Goal: Task Accomplishment & Management: Manage account settings

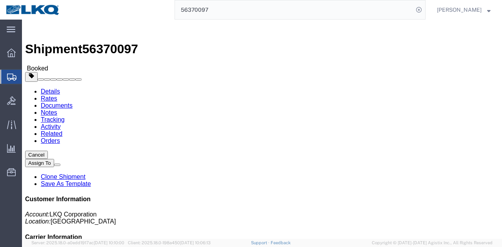
click link "Rates"
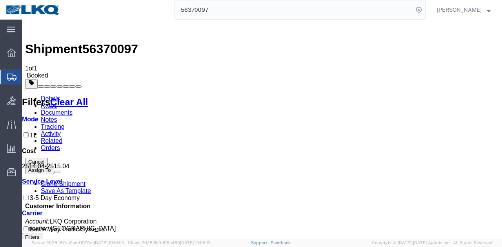
drag, startPoint x: 243, startPoint y: 111, endPoint x: 263, endPoint y: 116, distance: 20.1
copy b "2,514.04"
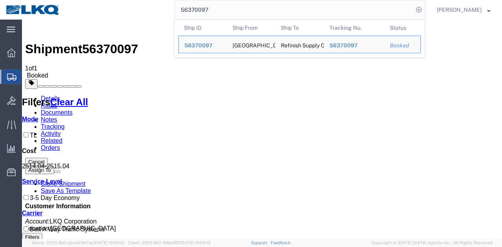
click at [367, 4] on input "56370097" at bounding box center [294, 9] width 238 height 19
paste input "593560"
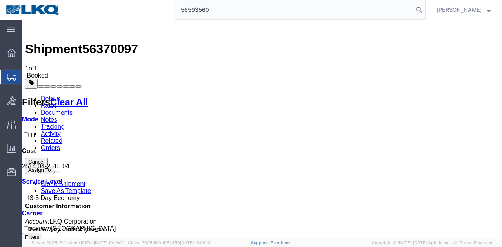
type input "56593560"
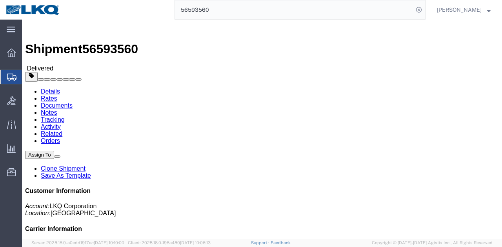
click link "Clone Shipment"
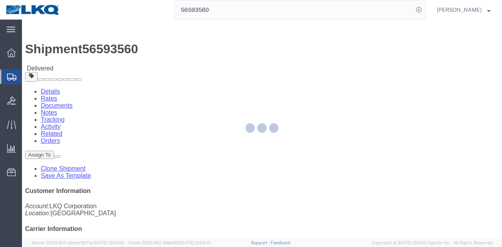
select select "27858"
select select "28712"
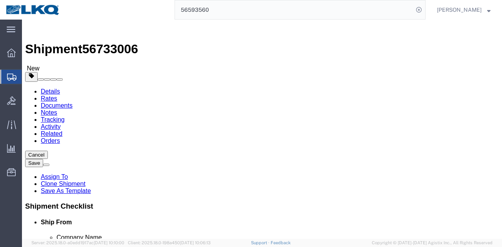
click span "56733006"
copy span "56733006"
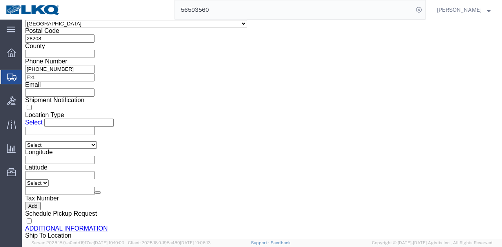
scroll to position [581, 0]
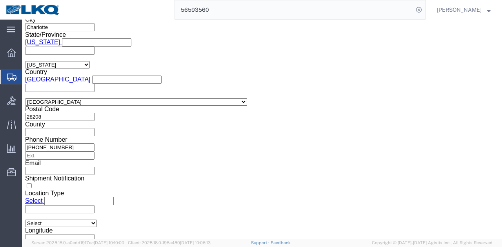
click input "56593560"
paste input "733006"
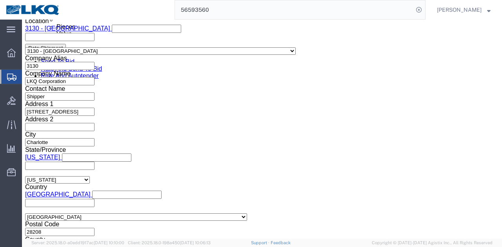
scroll to position [464, 0]
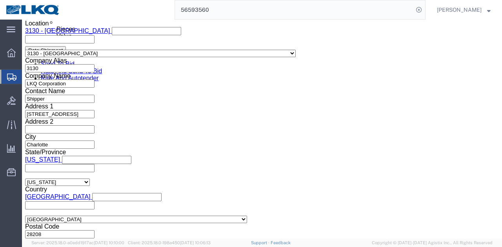
type input "56733006"
click div "Sep 06 2025 12:20 AM"
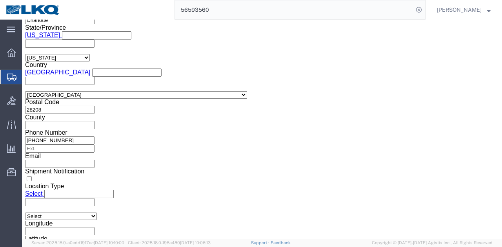
click input "12:20 AM"
click button "Apply"
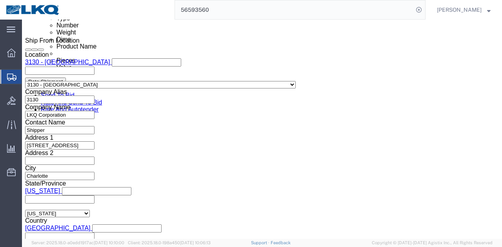
scroll to position [431, 0]
click div "Sep 10 2025 8:00 AM"
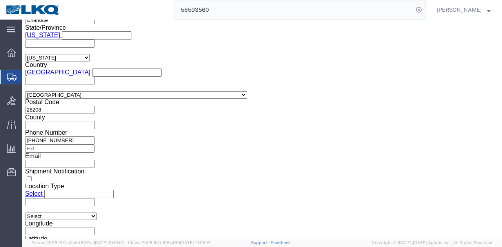
click input "8:00 AM"
type input "7:00 AM"
click button "Apply"
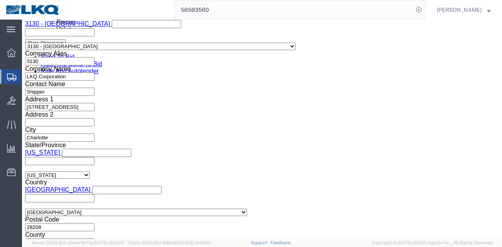
click div
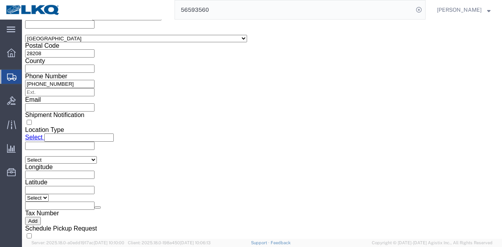
click button "Apply"
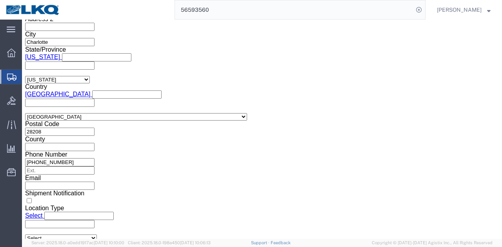
scroll to position [527, 0]
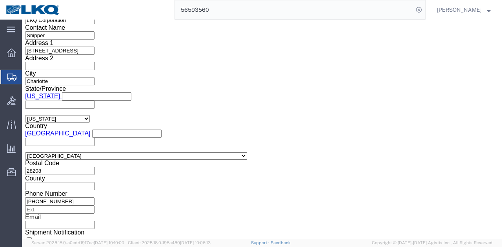
click div
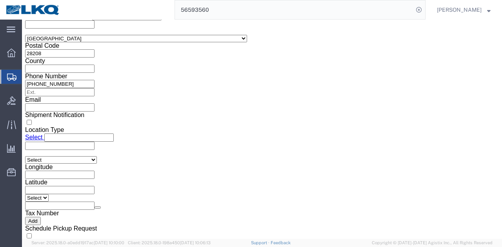
click button "Apply"
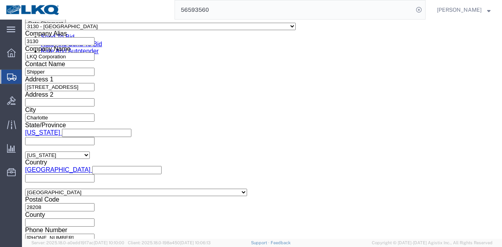
scroll to position [503, 0]
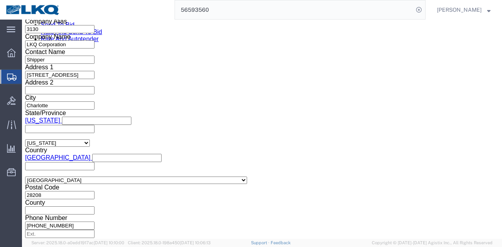
click button "Save"
click link "Send To Bid"
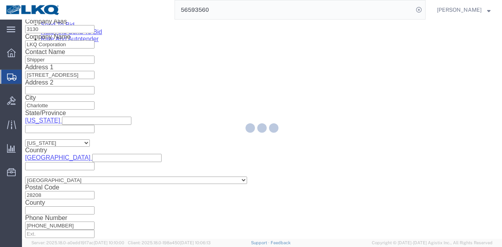
select select "TL"
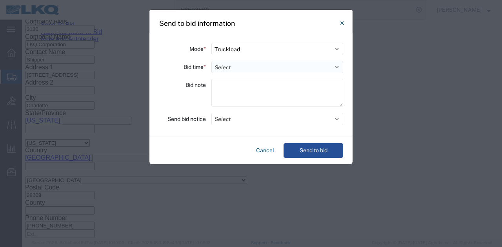
drag, startPoint x: 271, startPoint y: 64, endPoint x: 267, endPoint y: 71, distance: 7.9
click at [271, 64] on select "Select 30 Min (Rush) 1 Hour (Rush) 2 Hours (Rush) 4 Hours (Rush) 8 Hours (Rush)…" at bounding box center [277, 67] width 132 height 13
select select "8"
click at [211, 61] on select "Select 30 Min (Rush) 1 Hour (Rush) 2 Hours (Rush) 4 Hours (Rush) 8 Hours (Rush)…" at bounding box center [277, 67] width 132 height 13
click at [254, 111] on div "Mode * Select Small Parcel Truckload Air Rail Less than Truckload Ocean Freight…" at bounding box center [250, 85] width 203 height 104
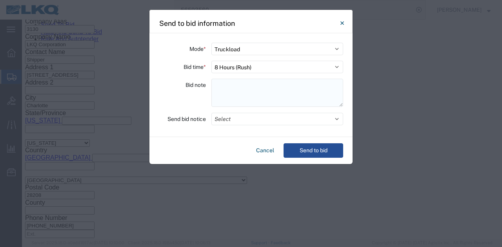
drag, startPoint x: 254, startPoint y: 98, endPoint x: 251, endPoint y: 105, distance: 6.8
click at [254, 98] on textarea at bounding box center [277, 93] width 132 height 28
click at [250, 116] on button "Select" at bounding box center [277, 119] width 132 height 13
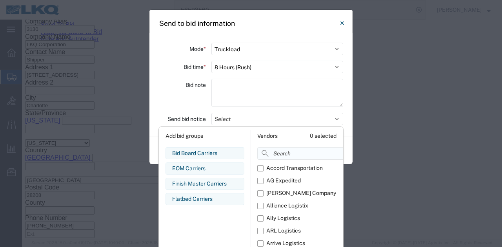
click at [274, 156] on input at bounding box center [317, 153] width 121 height 13
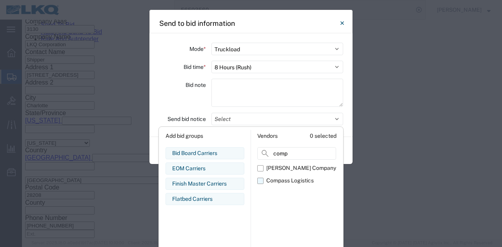
type input "comp"
click at [278, 180] on div "Compass Logistics" at bounding box center [289, 181] width 47 height 8
click at [0, 0] on input "Compass Logistics" at bounding box center [0, 0] width 0 height 0
click at [173, 102] on div "Bid note" at bounding box center [182, 94] width 47 height 31
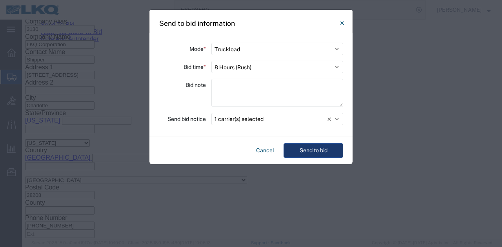
click at [318, 152] on button "Send to bid" at bounding box center [314, 151] width 60 height 15
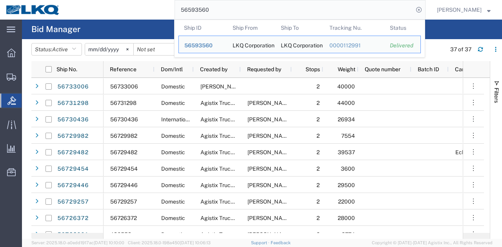
click at [253, 7] on input "56593560" at bounding box center [294, 9] width 238 height 19
paste input "733006"
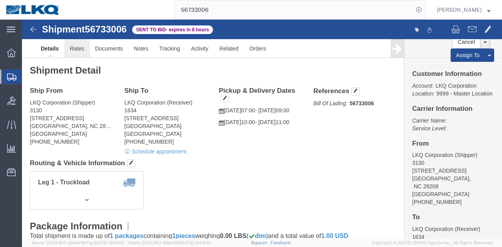
click link "Rates"
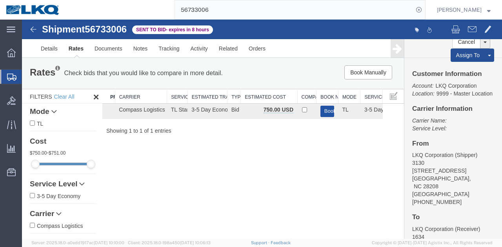
click at [320, 110] on button "Book" at bounding box center [327, 111] width 14 height 11
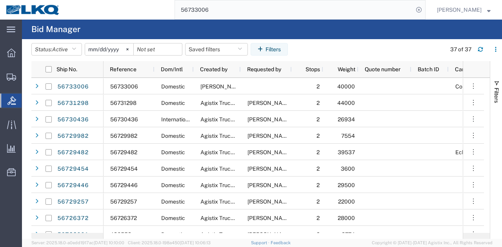
click at [368, 4] on input "56733006" at bounding box center [294, 9] width 238 height 19
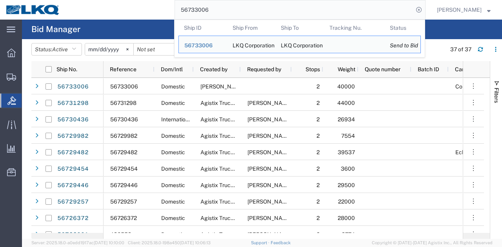
paste input "20363"
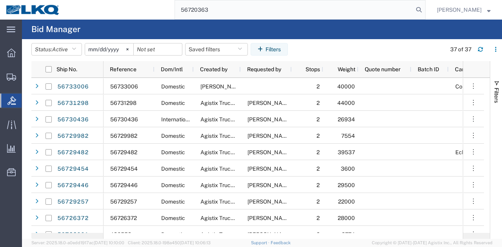
type input "56720363"
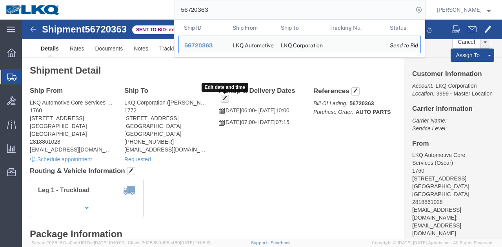
click span "button"
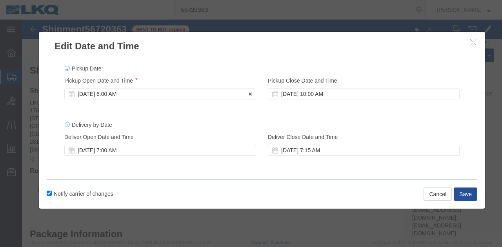
click div "Pickup Start Date Pickup Start Time Pickup Open Date and Time Sep 05 2025 6:00 …"
click div "[DATE] 6:00 AM"
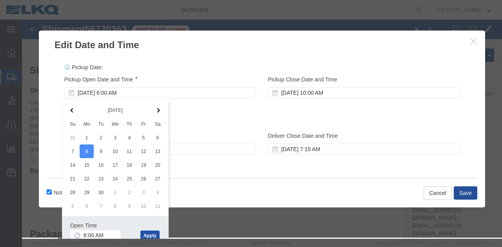
click button "Apply"
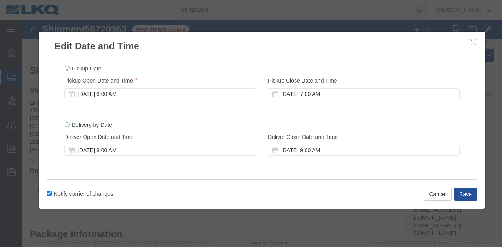
scroll to position [0, 0]
click button "Save"
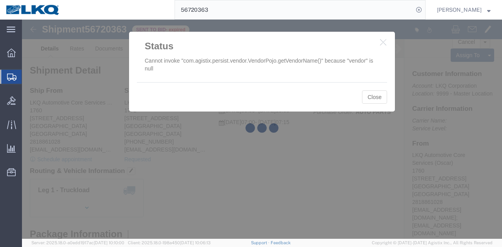
click at [382, 42] on div at bounding box center [262, 130] width 480 height 220
click at [380, 42] on div at bounding box center [262, 130] width 480 height 220
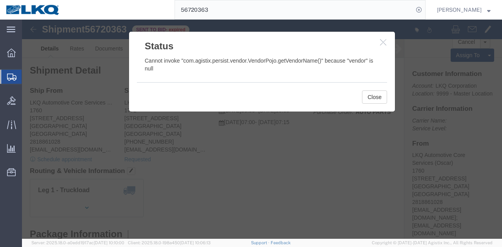
click div "Close"
click button "Close"
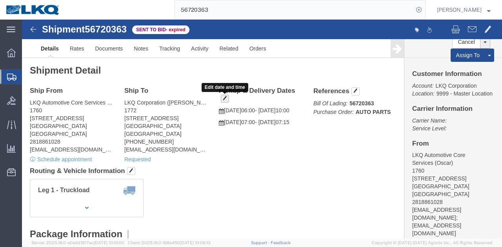
click button "button"
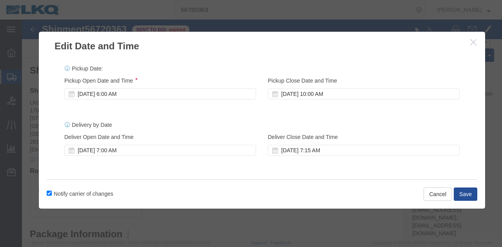
click label "Notify carrier of changes"
click input "Notify carrier of changes"
checkbox input "false"
click div "Pickup Start Date Pickup Start Time Pickup Open Date and Time Sep 05 2025 6:00 …"
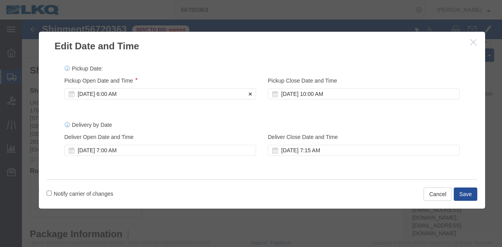
click div "[DATE] 6:00 AM"
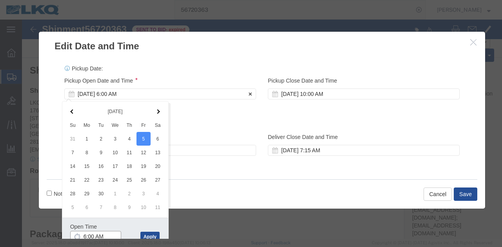
scroll to position [1, 0]
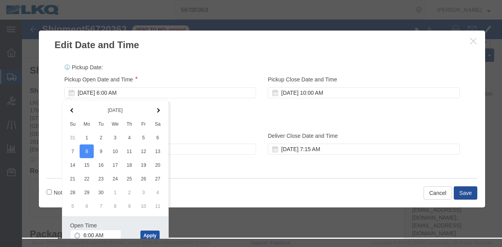
click button "Apply"
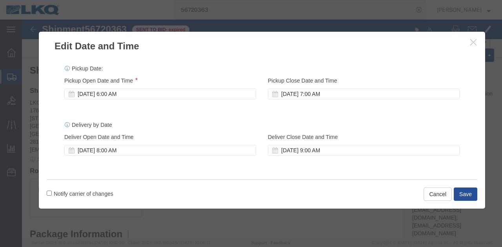
scroll to position [0, 0]
click button "Save"
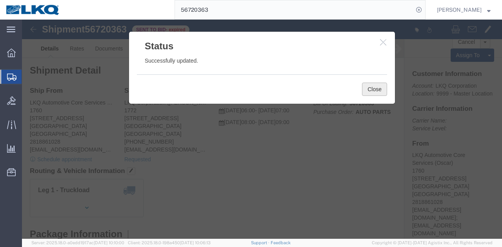
click button "Close"
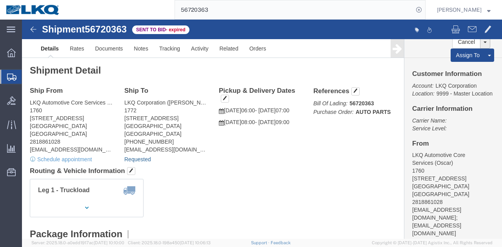
click link "Requested"
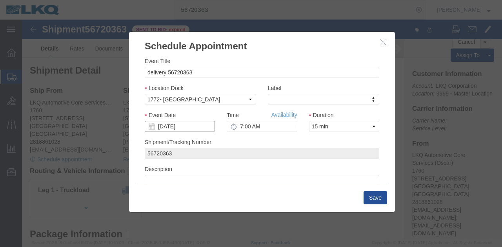
click input "09/08/2025"
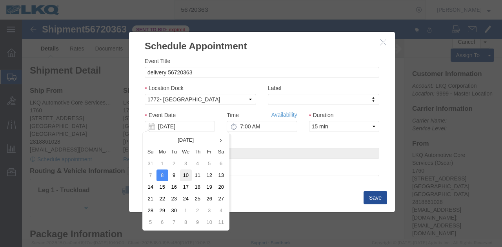
click td "10"
type input "09/10/2025"
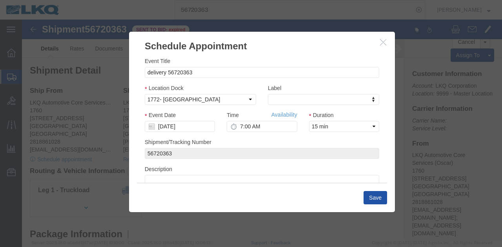
click button "Save"
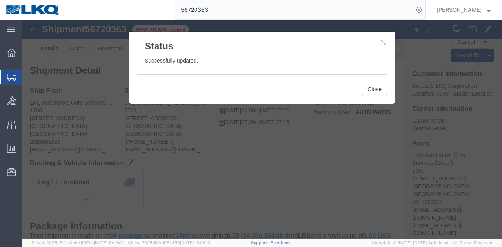
click at [351, 3] on input "56720363" at bounding box center [294, 9] width 238 height 19
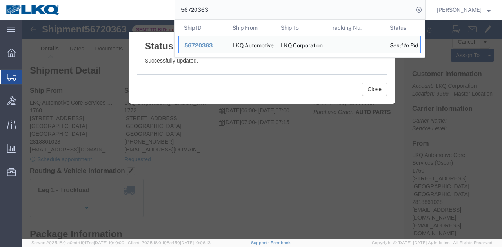
paste input "01693"
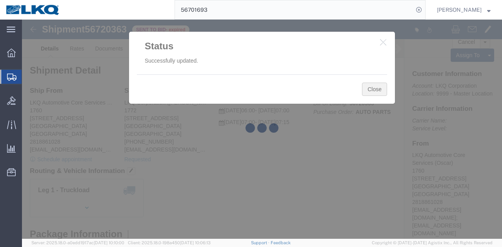
click button "Close"
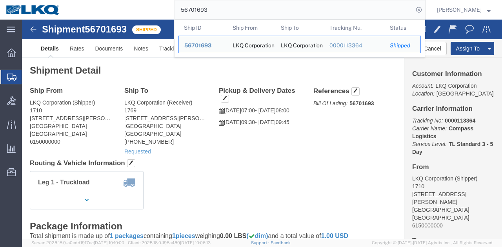
paste input "search"
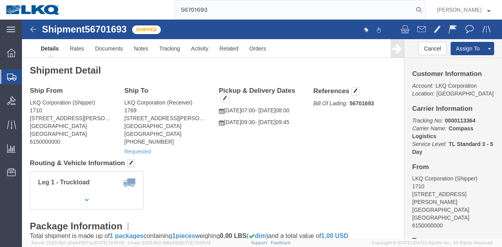
type input "56701693"
click div "Leg 1 - Truckload Number of trucks: 1"
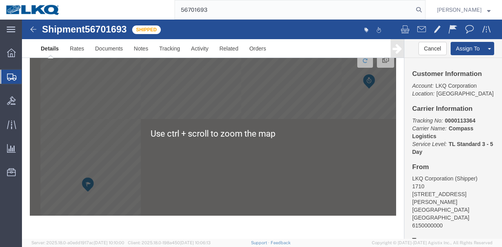
scroll to position [675, 0]
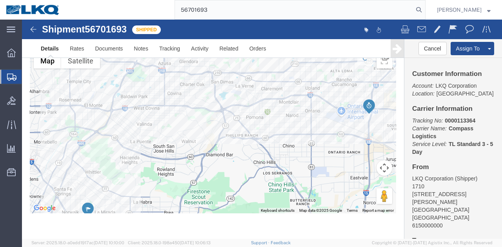
click at [269, 8] on input "56701693" at bounding box center [294, 9] width 238 height 19
paste input "691736"
type input "56691736"
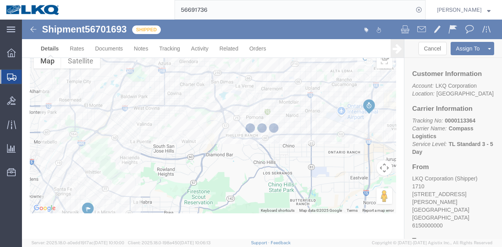
click at [165, 9] on div "56691736" at bounding box center [246, 10] width 360 height 20
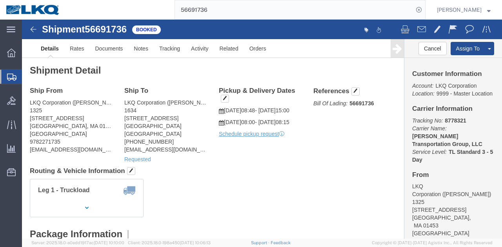
click address "LKQ Corporation (Mark Bloom) 1325 1525 Central Street Leominster, MA 01453 Unit…"
copy div "mbloom1@lkqcorp.com"
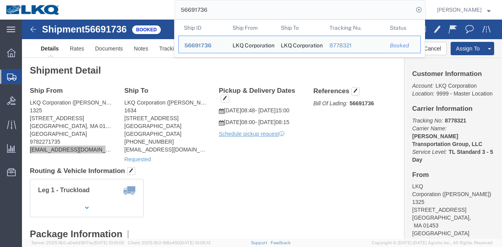
click at [338, 13] on input "56691736" at bounding box center [294, 9] width 238 height 19
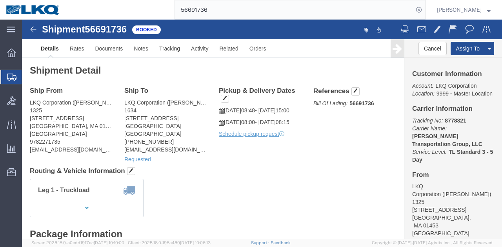
click div "Leg 1 - Truckload Vehicle 1: Standard Dry Van (53 Feet) Number of trucks: 1"
click div "Shipment Detail Ship From LKQ Corporation (Mark Bloom) 1325 1525 Central Street…"
click div "Requested"
click link "Requested"
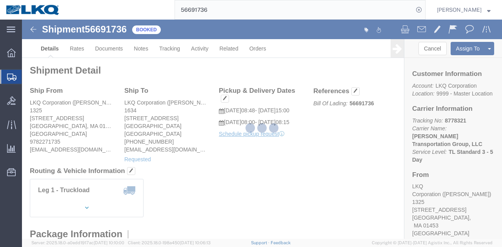
click at [144, 160] on div at bounding box center [262, 130] width 480 height 220
select select
select select "15"
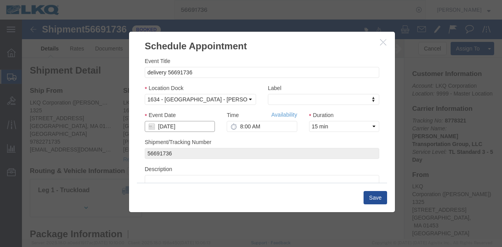
click input "09/08/2025"
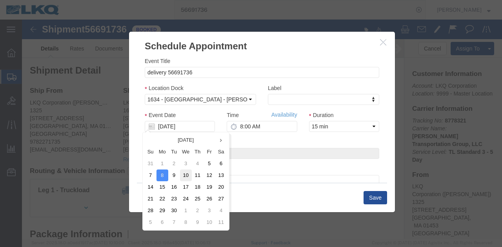
click td "10"
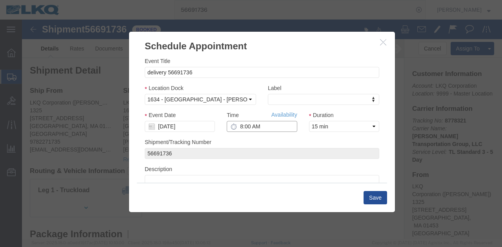
click input "8:00 AM"
type input "8:30 AM"
click button "Save"
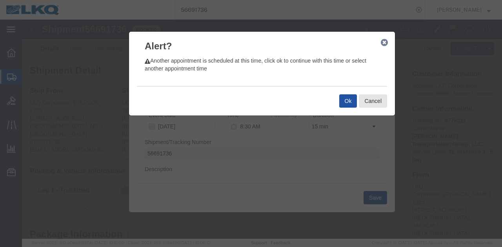
click button "Ok"
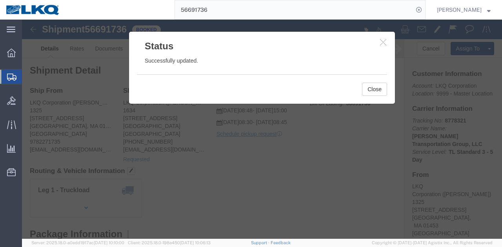
click icon "button"
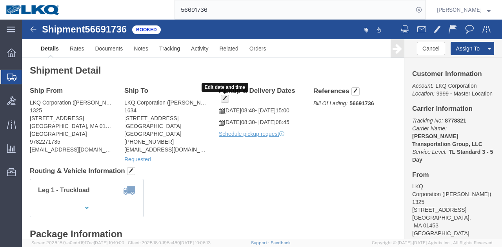
click span "button"
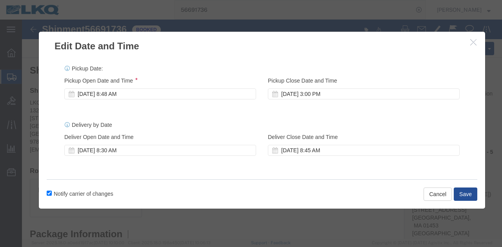
click div "Sep 05 2025 8:48 AM"
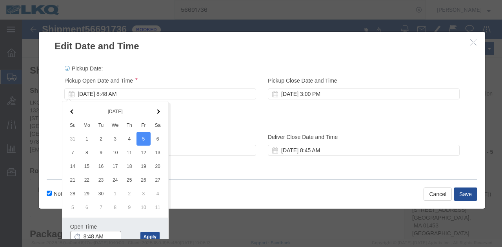
scroll to position [1, 0]
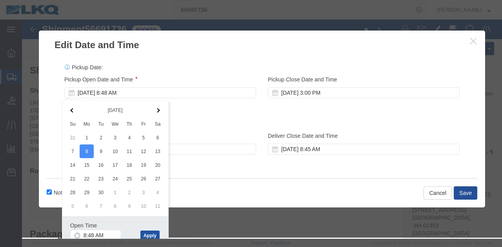
click button "Apply"
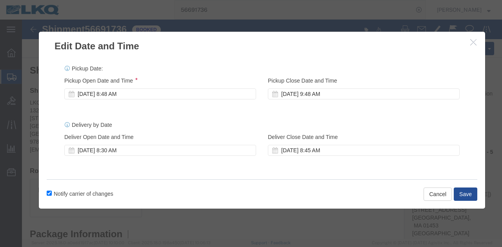
scroll to position [0, 0]
drag, startPoint x: 82, startPoint y: 71, endPoint x: 91, endPoint y: 83, distance: 15.4
click div "Sep 08 2025 8:48 AM"
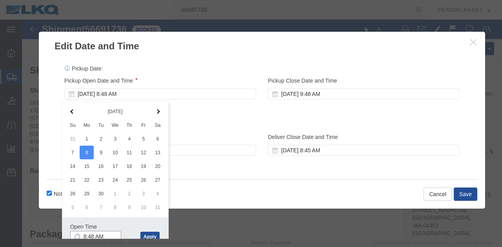
scroll to position [1, 0]
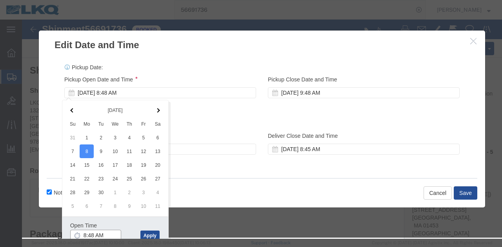
click input "8:48 AM"
type input "08"
type input "8:00 AM"
click div "Open Time 8:00 AM Sep 08 2025 8:48 AM - Sep 08 2025 8:48 AM Cancel Apply"
click button "Apply"
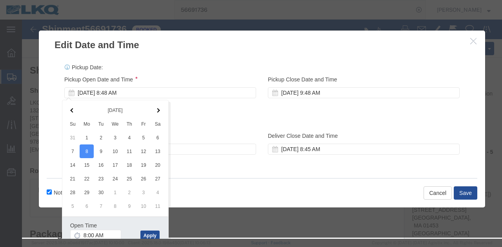
scroll to position [0, 0]
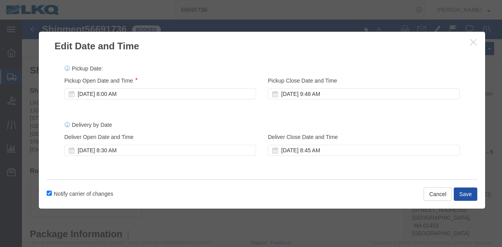
click button "Save"
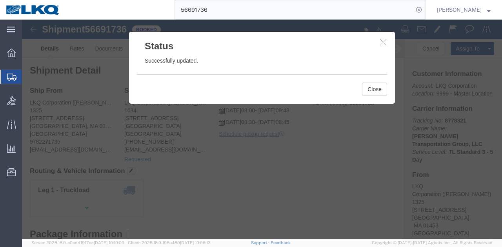
click icon "button"
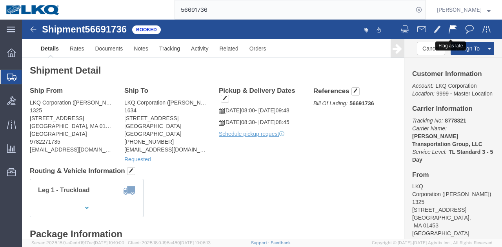
click span
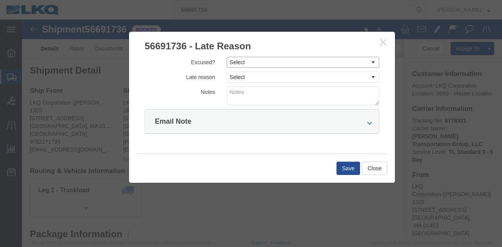
click select "Select Excused Not Excused"
select select "NOT_EXCUSED"
click select "Select Excused Not Excused"
click select "Select Bad Carrier Data Carrier Admin Error Delay Accident Driver Error Lack of…"
select select "DRIVER_ERROR"
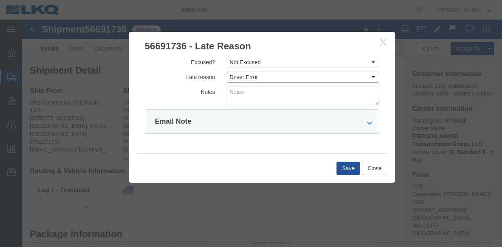
click select "Select Bad Carrier Data Carrier Admin Error Delay Accident Driver Error Lack of…"
click textarea
type textarea "09/05 pickup"
click button "Save"
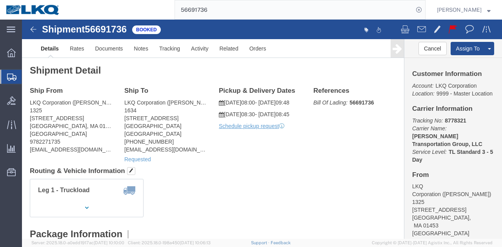
click at [255, 14] on input "56691736" at bounding box center [294, 9] width 238 height 19
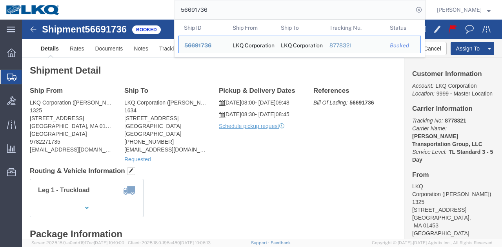
paste input "700960"
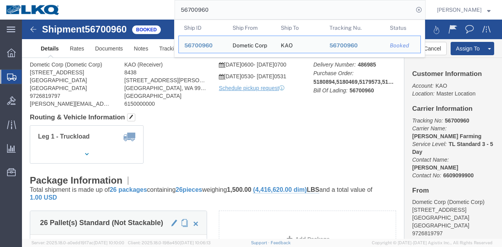
click div "Leg 1 - Truckload Vehicle 1: Standard Dry Van (53 Feet) Number of trucks: 1"
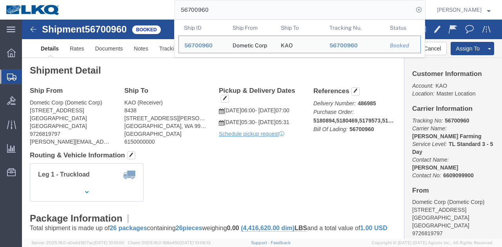
click at [332, 13] on input "56700960" at bounding box center [294, 9] width 238 height 19
paste input "370108"
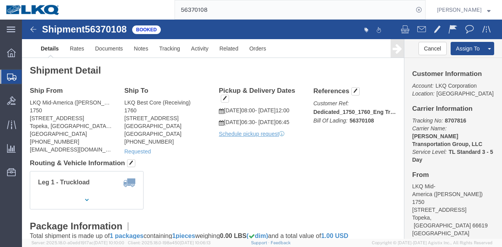
click at [345, 2] on input "56370108" at bounding box center [294, 9] width 238 height 19
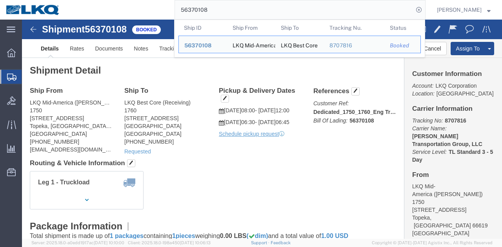
paste input "10"
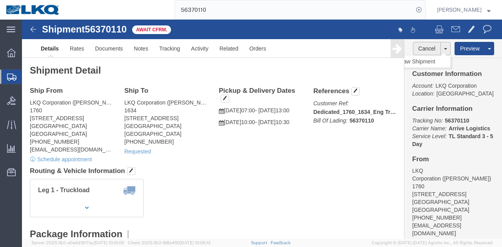
click button "Cancel"
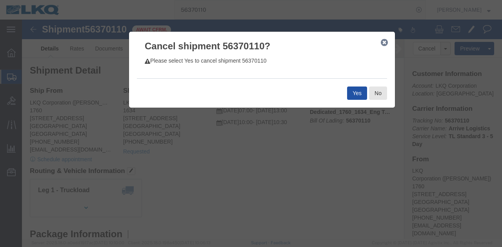
click button "Yes"
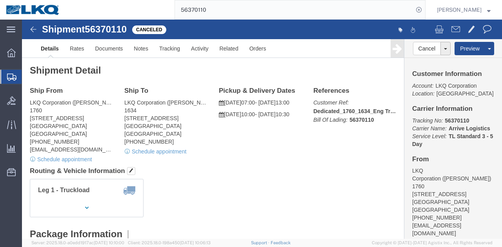
click at [317, 11] on input "56370110" at bounding box center [294, 9] width 238 height 19
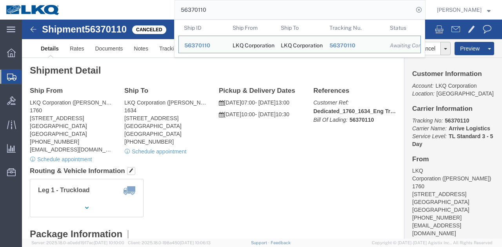
paste input "61225"
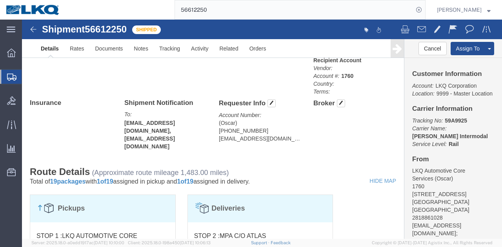
scroll to position [547, 0]
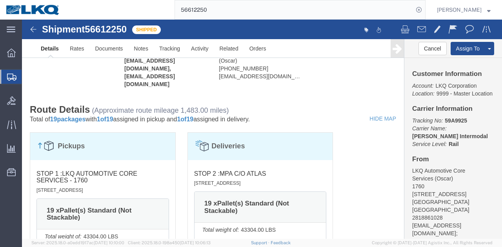
click address "(Oscar) 281-886-1028 oxdavila@lkqcorp.com"
copy div "oxdavila@lkqcorp.com Edit Requester Info Location Select Select My Profile Loca…"
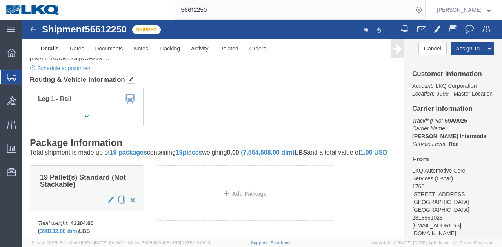
scroll to position [0, 0]
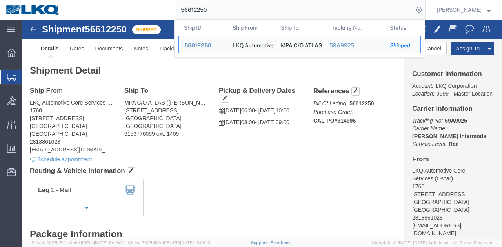
click at [339, 5] on input "56612250" at bounding box center [294, 9] width 238 height 19
paste input "431641"
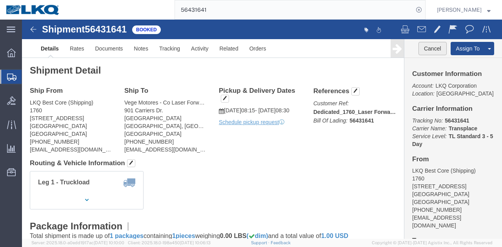
click button "Cancel"
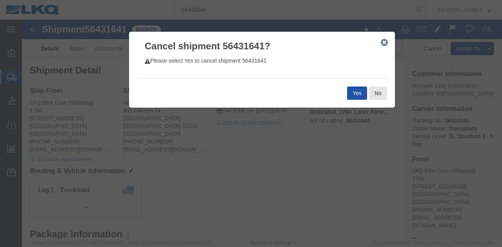
click button "Yes"
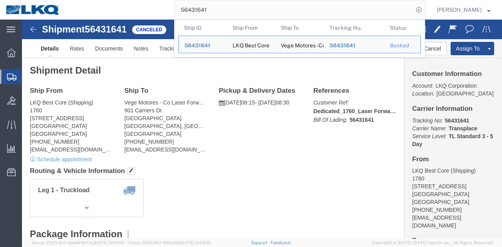
click at [298, 12] on input "56431641" at bounding box center [294, 9] width 238 height 19
paste input "383302"
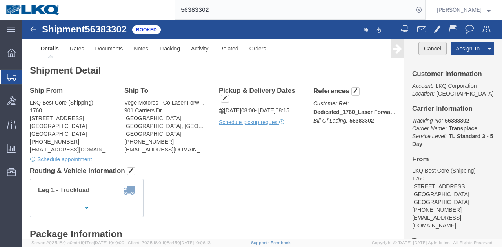
click button "Cancel"
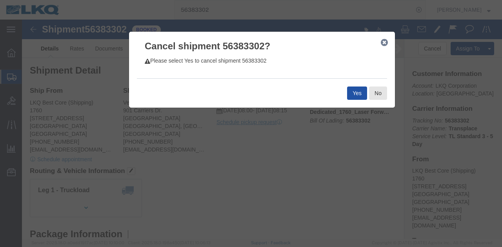
click button "Yes"
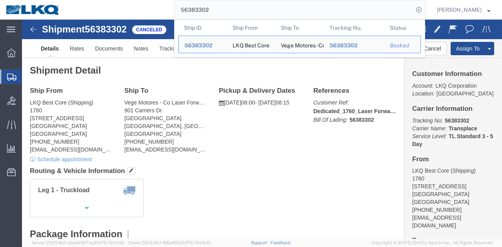
click at [312, 11] on input "56383302" at bounding box center [294, 9] width 238 height 19
paste input "615496"
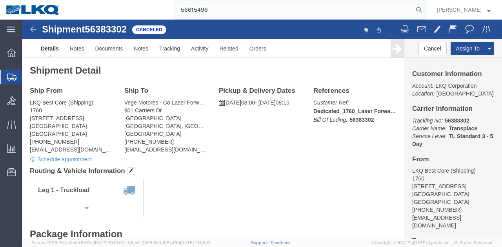
type input "56615496"
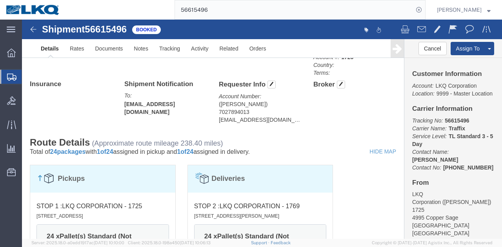
scroll to position [588, 0]
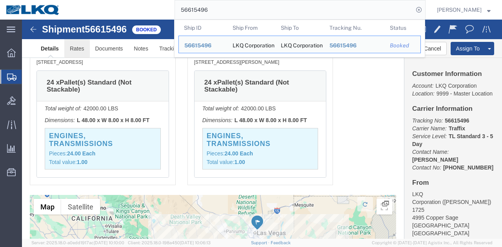
click link "Rates"
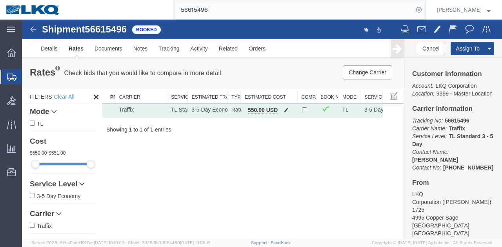
click at [284, 110] on span "button" at bounding box center [286, 109] width 4 height 5
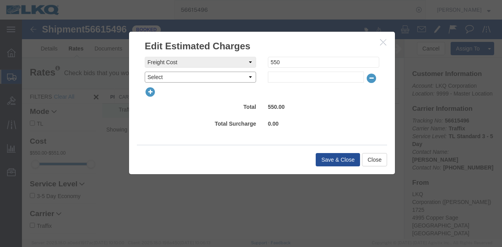
click at [224, 77] on select "Select AES Filing Accessorial Delivery Charge Additional Invoice Details Addres…" at bounding box center [200, 77] width 111 height 11
select select "CLEAN"
click at [145, 72] on select "Select AES Filing Accessorial Delivery Charge Additional Invoice Details Addres…" at bounding box center [200, 77] width 111 height 11
click at [279, 77] on input "text" at bounding box center [316, 77] width 96 height 11
type input "50"
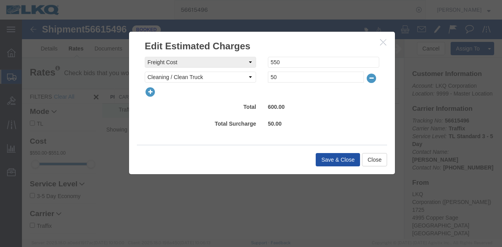
click at [342, 165] on button "Save & Close" at bounding box center [338, 159] width 44 height 13
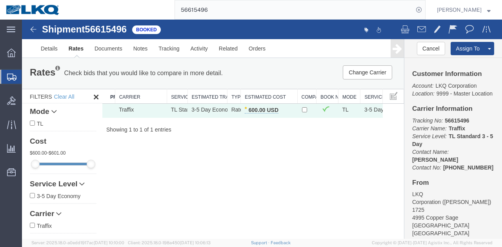
click at [336, 4] on input "56615496" at bounding box center [294, 9] width 238 height 19
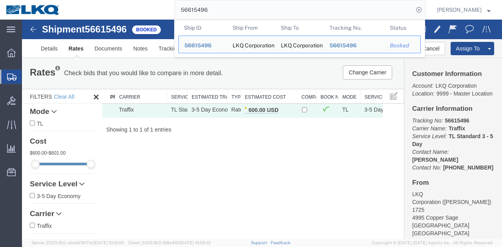
paste input "9173"
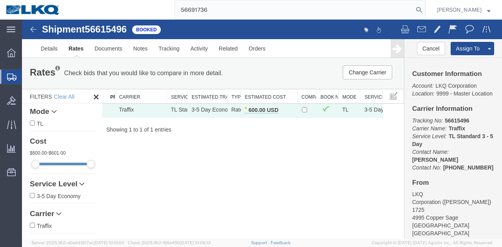
type input "56691736"
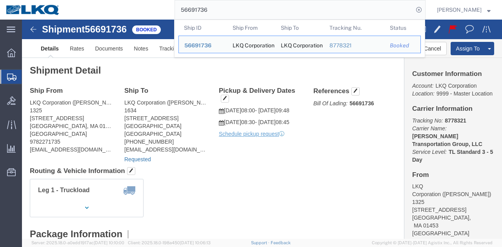
click link "Requested"
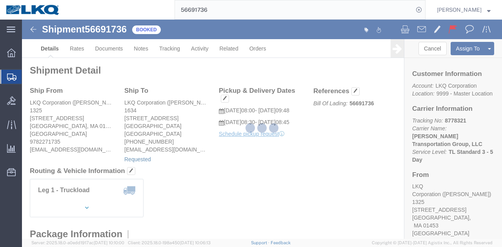
select select
select select "15"
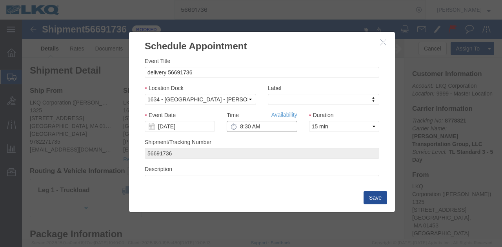
click input "8:30 AM"
type input "09"
click div "Shipment/Tracking Number 56691736"
click button "Save"
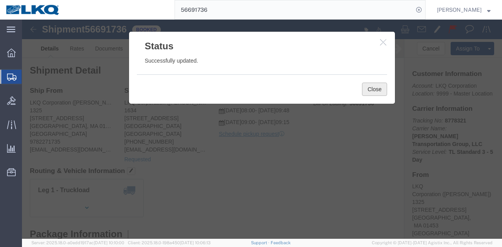
click button "Close"
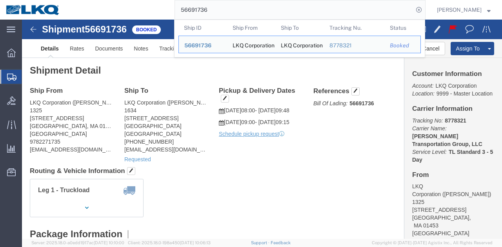
click at [276, 13] on input "56691736" at bounding box center [294, 9] width 238 height 19
paste input "736240"
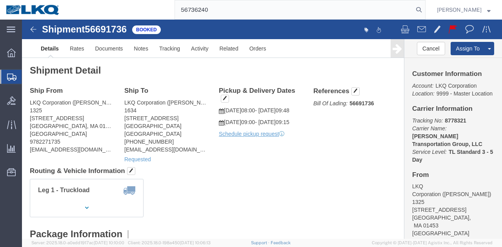
type input "56736240"
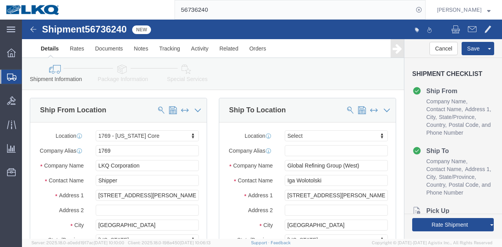
click div "Ship To Location Location Select Select My Profile Location 1100 - LKQ Crystal …"
select select "28716"
select select
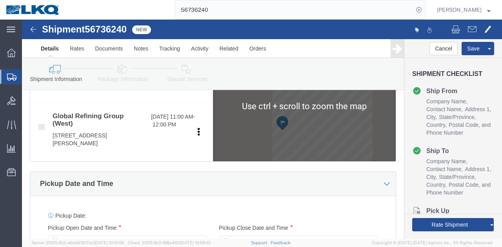
scroll to position [431, 0]
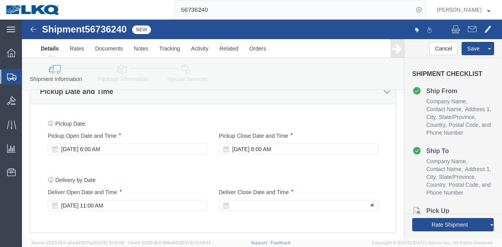
click div
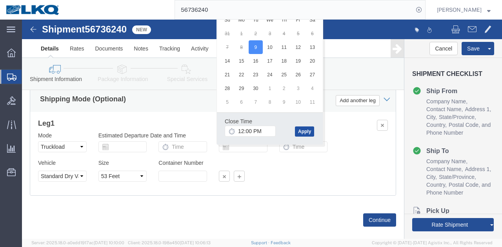
click button "Apply"
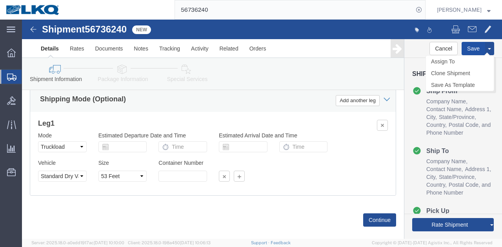
click button "Save"
type button "Save"
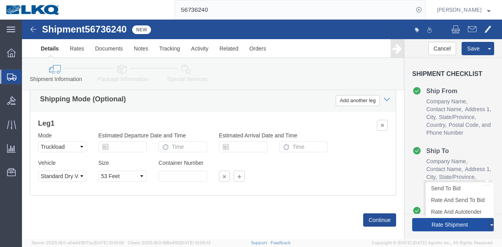
click button "Rate Shipment"
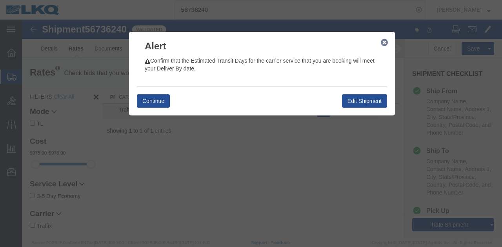
click at [383, 44] on icon "button" at bounding box center [384, 43] width 7 height 6
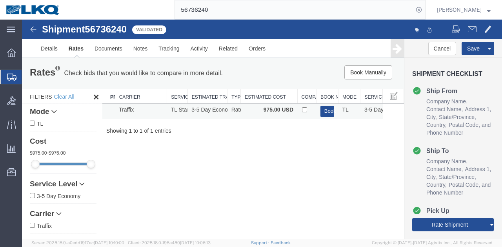
click at [321, 105] on td "Book" at bounding box center [327, 111] width 22 height 15
click at [321, 107] on button "Book" at bounding box center [327, 111] width 14 height 11
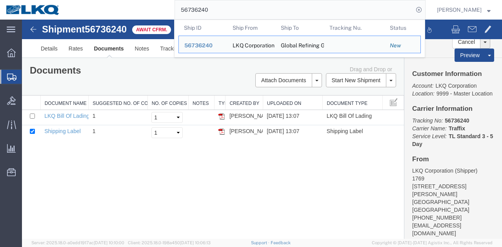
click at [328, 15] on input "56736240" at bounding box center [294, 9] width 238 height 19
paste input "29986"
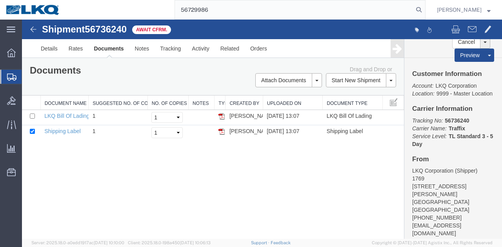
type input "56729986"
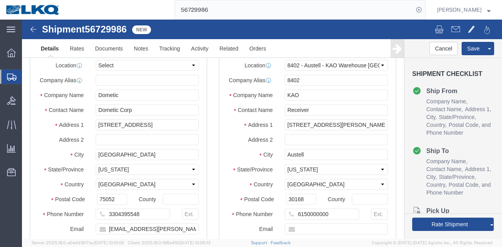
click div
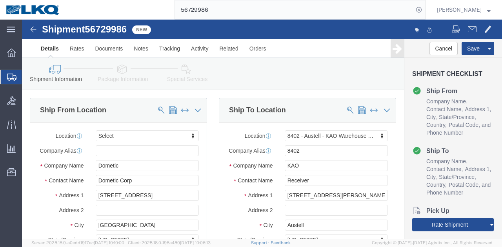
select select "30523"
click button "Cancel"
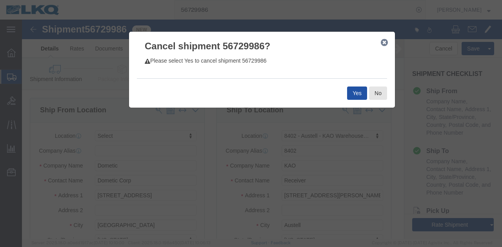
click button "Yes"
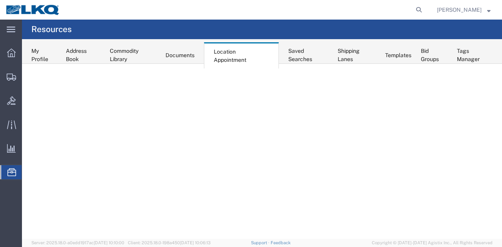
select select "27634"
select select "agendaWeek"
select select "27634"
select select "agendaWeek"
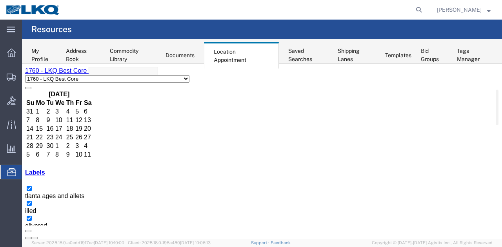
scroll to position [609, 0]
select select "30704"
click at [38, 237] on button "button" at bounding box center [34, 238] width 6 height 2
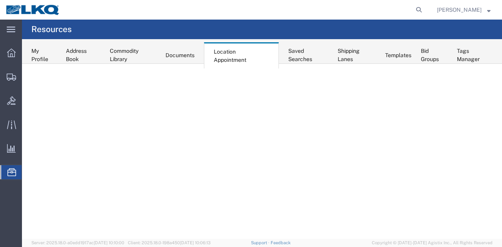
select select "30704"
select select "agendaWeek"
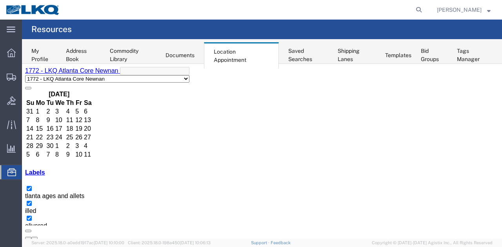
scroll to position [372, 0]
select select "28712"
click at [38, 237] on button "button" at bounding box center [34, 238] width 6 height 2
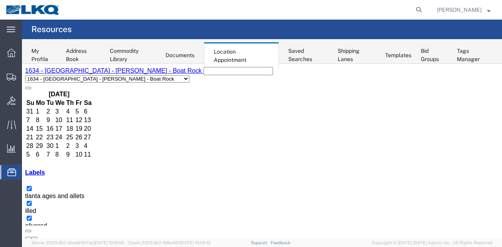
scroll to position [411, 0]
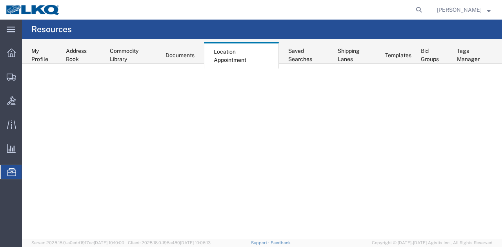
select select "28712"
select select "agendaWeek"
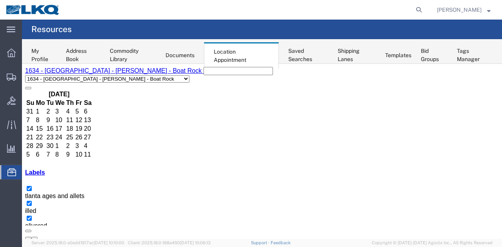
scroll to position [490, 0]
select select "28712"
click at [38, 237] on button "button" at bounding box center [34, 238] width 6 height 2
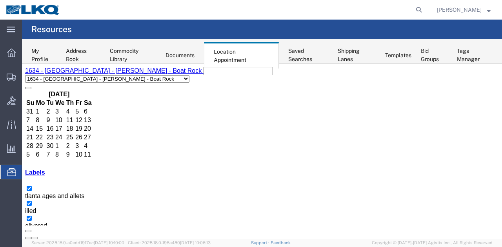
scroll to position [451, 0]
